Goal: Check status

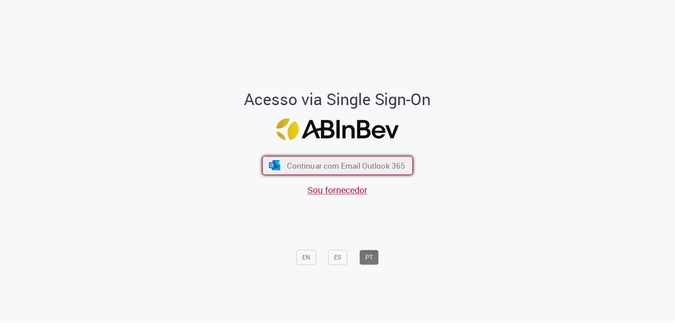
click at [331, 167] on span "Continuar com Email Outlook 365" at bounding box center [346, 165] width 118 height 10
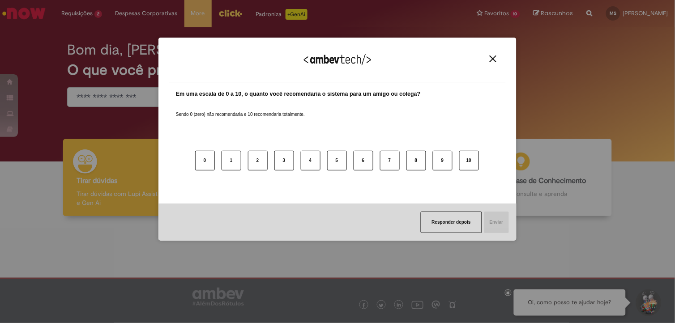
click at [495, 58] on img "Close" at bounding box center [493, 58] width 7 height 7
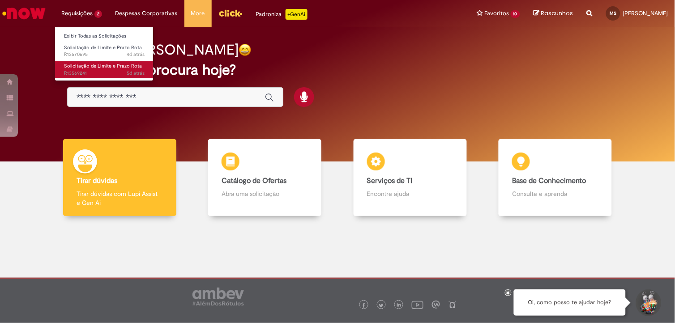
click at [115, 73] on span "5d atrás 5 dias atrás R13569241" at bounding box center [104, 73] width 81 height 7
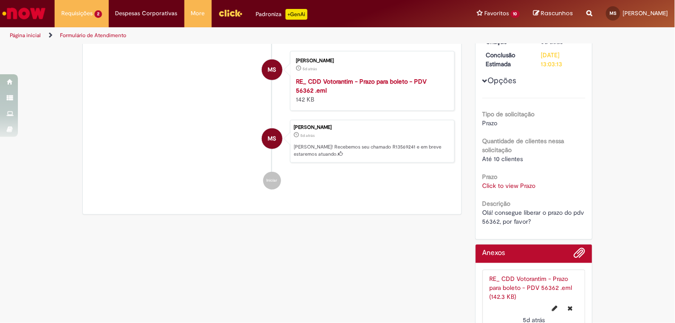
click at [481, 182] on div "Número R13569241 Status Em [GEOGRAPHIC_DATA] Criação 5d atrás 5 dias atrás Conc…" at bounding box center [534, 122] width 117 height 236
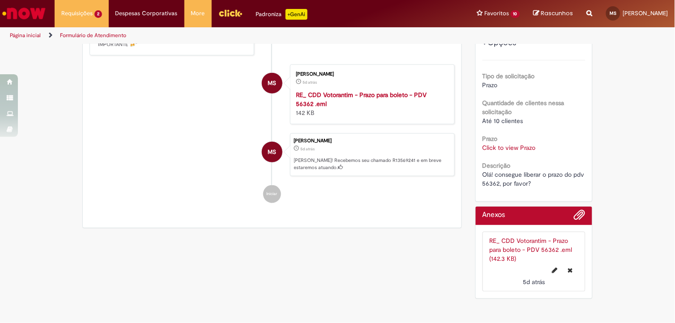
click at [501, 144] on link "Click to view Prazo" at bounding box center [508, 148] width 53 height 8
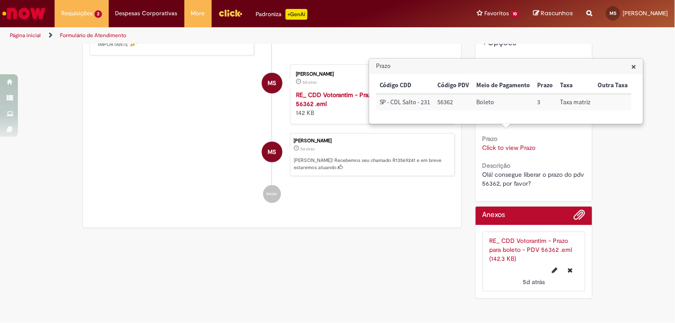
click at [442, 98] on td "56362" at bounding box center [453, 102] width 39 height 17
copy td "56362"
click at [607, 66] on h3 "Prazo" at bounding box center [506, 66] width 273 height 14
click at [607, 68] on span "×" at bounding box center [633, 66] width 5 height 12
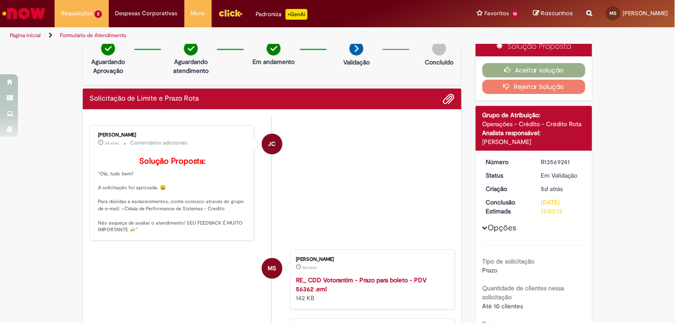
scroll to position [0, 0]
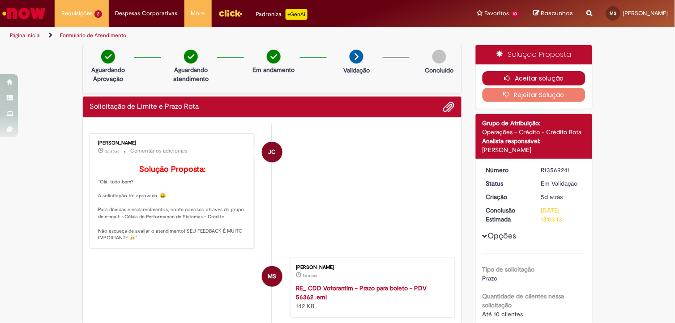
click at [513, 75] on button "Aceitar solução" at bounding box center [533, 78] width 103 height 14
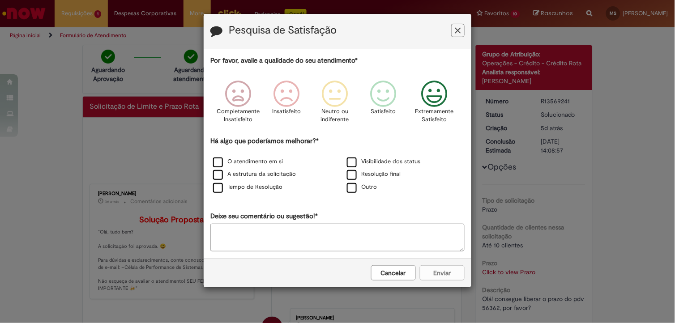
click at [442, 96] on icon "Feedback" at bounding box center [434, 94] width 34 height 27
click at [213, 162] on label "O atendimento em si" at bounding box center [248, 162] width 70 height 9
click at [439, 270] on button "Enviar" at bounding box center [442, 272] width 45 height 15
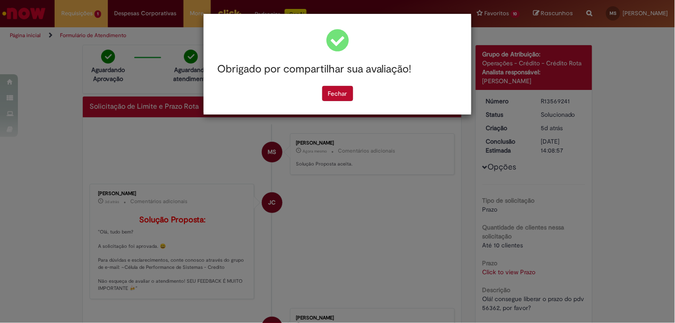
click at [330, 77] on div "Obrigado por compartilhar sua avaliação!" at bounding box center [337, 69] width 254 height 33
click at [337, 89] on button "Fechar" at bounding box center [337, 93] width 31 height 15
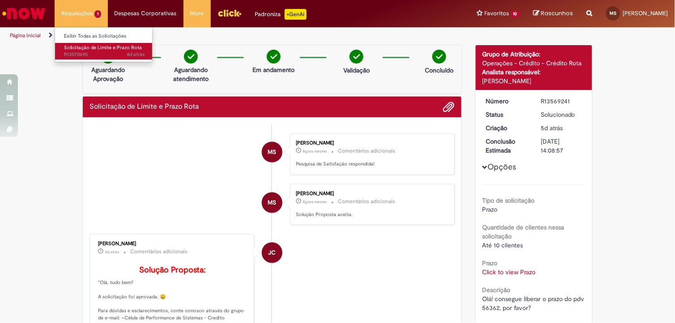
click at [106, 47] on span "Solicitação de Limite e Prazo Rota" at bounding box center [103, 47] width 78 height 7
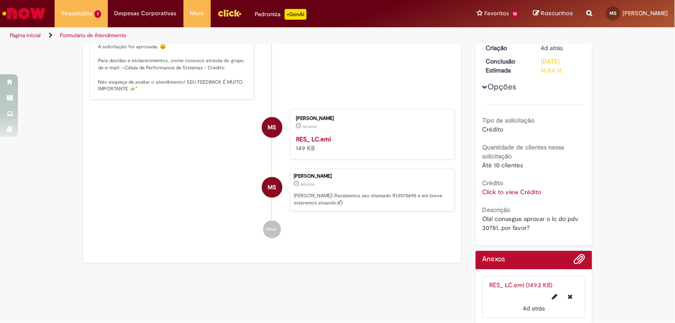
scroll to position [198, 0]
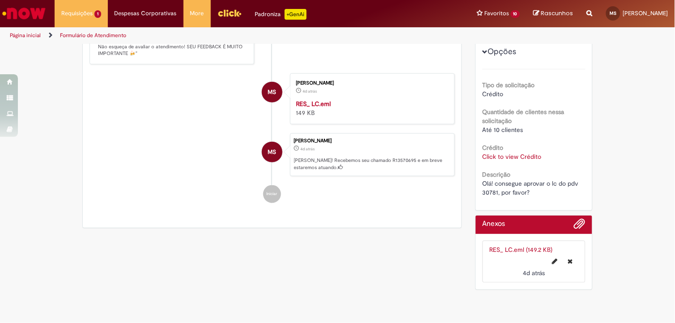
click at [485, 153] on link "Click to view Crédito" at bounding box center [511, 157] width 59 height 8
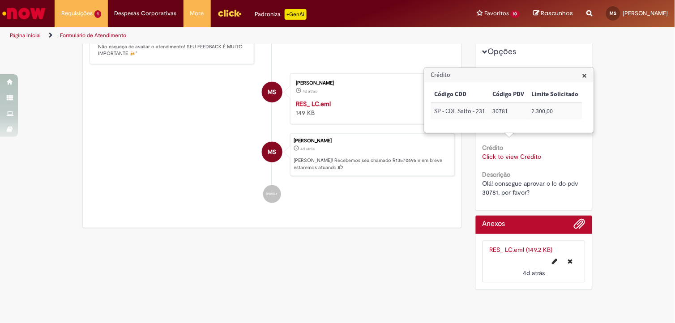
click at [498, 109] on td "30781" at bounding box center [508, 111] width 39 height 17
copy td "30781"
click at [584, 77] on span "×" at bounding box center [584, 75] width 5 height 12
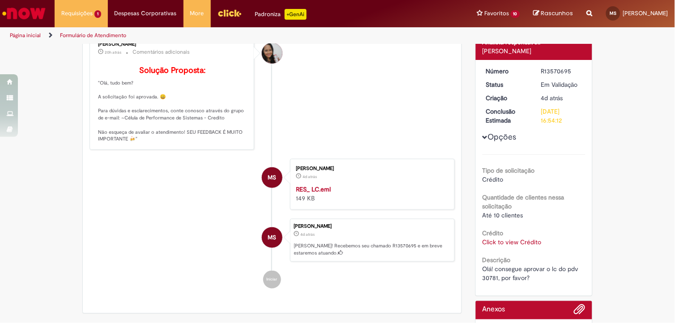
scroll to position [0, 0]
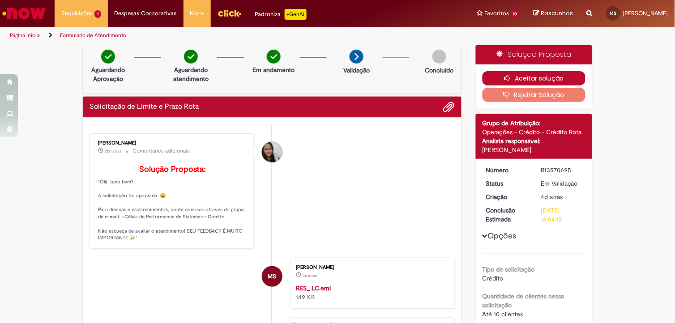
click at [498, 73] on button "Aceitar solução" at bounding box center [533, 78] width 103 height 14
